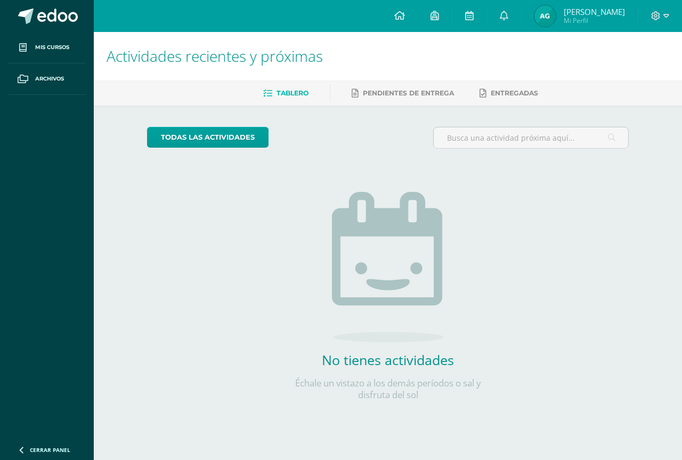
click at [532, 10] on span "Andrea Elizabeth Mi Perfil" at bounding box center [579, 15] width 95 height 21
click at [543, 14] on img at bounding box center [544, 15] width 21 height 21
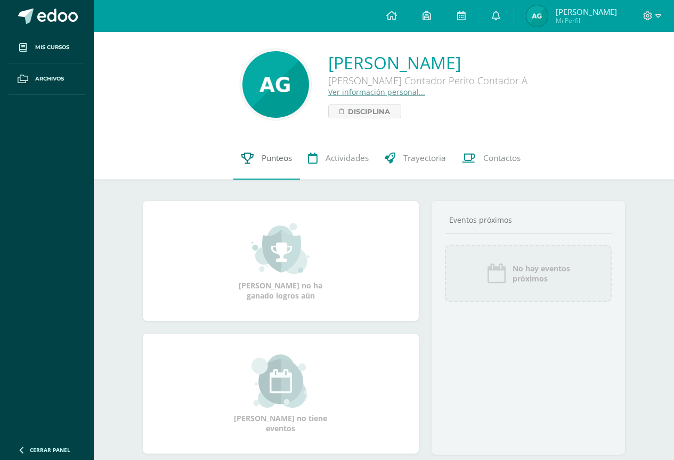
click at [271, 152] on span "Punteos" at bounding box center [277, 157] width 30 height 11
click at [270, 153] on span "Punteos" at bounding box center [277, 157] width 30 height 11
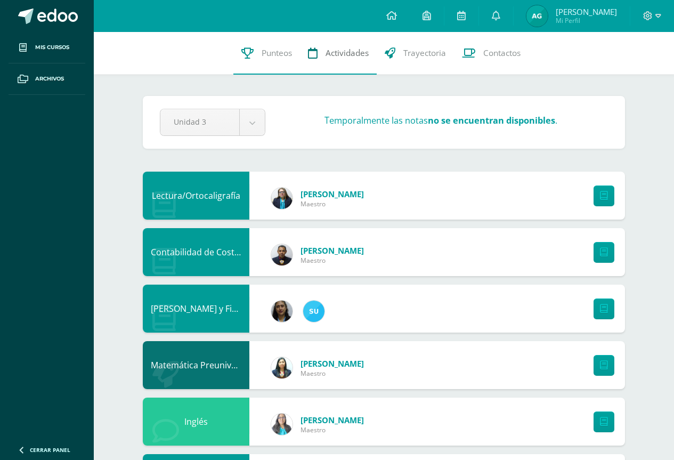
click at [369, 54] on link "Actividades" at bounding box center [338, 53] width 77 height 43
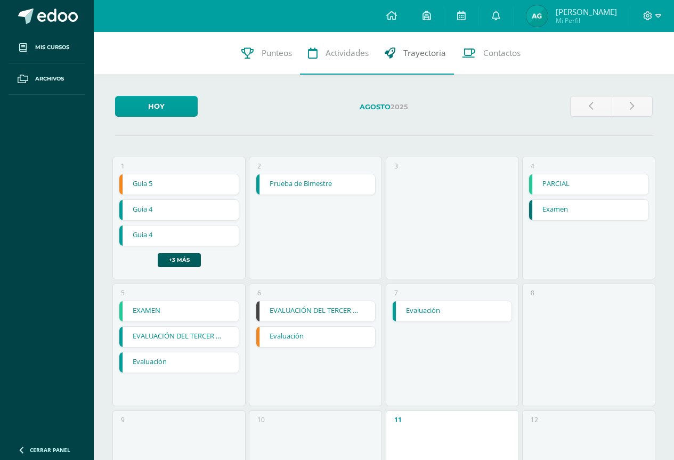
click at [428, 41] on link "Trayectoria" at bounding box center [415, 53] width 77 height 43
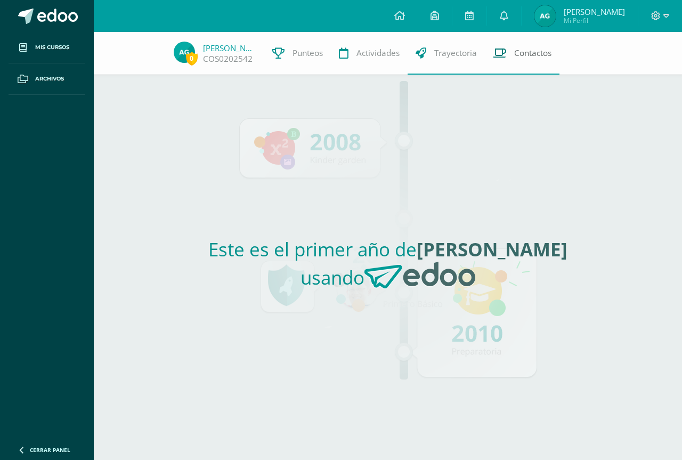
click at [504, 54] on icon at bounding box center [499, 52] width 13 height 11
